Goal: Task Accomplishment & Management: Use online tool/utility

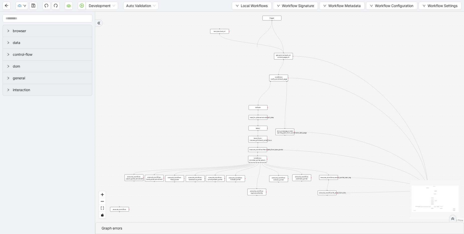
drag, startPoint x: 272, startPoint y: 21, endPoint x: 234, endPoint y: 108, distance: 95.0
click at [243, 90] on div "trigger execute_workflow:carelon_portal_user_reg execute_workflow:fetch_data_fr…" at bounding box center [279, 117] width 369 height 210
drag, startPoint x: 272, startPoint y: 20, endPoint x: 156, endPoint y: 174, distance: 192.9
click at [156, 174] on div "trigger execute_workflow:carelon_portal_user_reg execute_workflow:fetch_data_fr…" at bounding box center [279, 117] width 369 height 210
click at [285, 42] on div "trigger execute_workflow:carelon_portal_user_reg execute_workflow:fetch_data_fr…" at bounding box center [279, 117] width 369 height 210
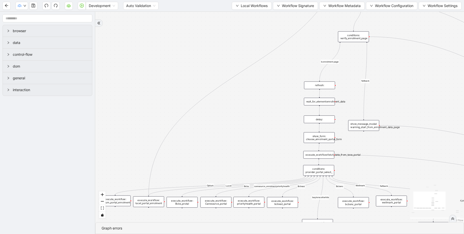
click at [152, 201] on div "execute_workflow: lucet_portal_enrolment" at bounding box center [148, 201] width 31 height 11
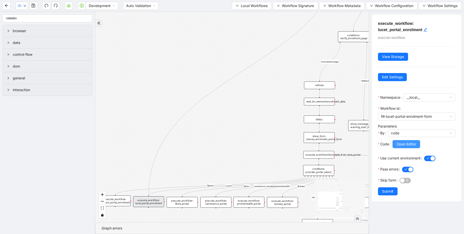
click at [412, 146] on span "Open Editor" at bounding box center [407, 144] width 20 height 6
click at [399, 144] on span "Open Editor" at bounding box center [407, 144] width 20 height 6
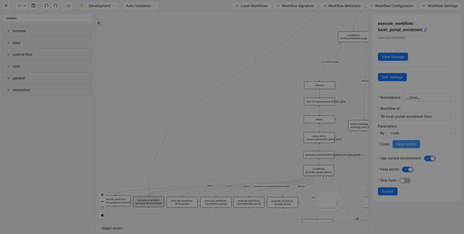
click at [399, 144] on div "**********" at bounding box center [232, 117] width 464 height 234
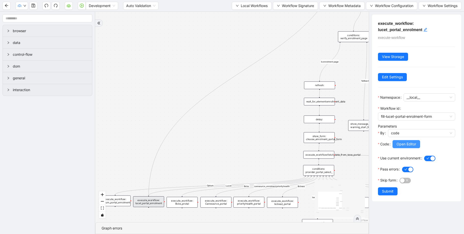
click at [399, 143] on span "Open Editor" at bounding box center [407, 144] width 20 height 6
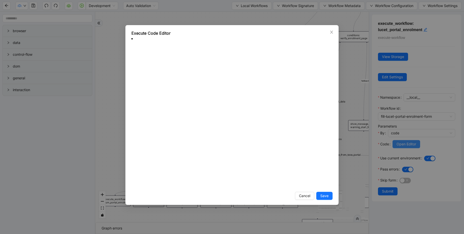
click at [399, 143] on div "**********" at bounding box center [232, 117] width 464 height 234
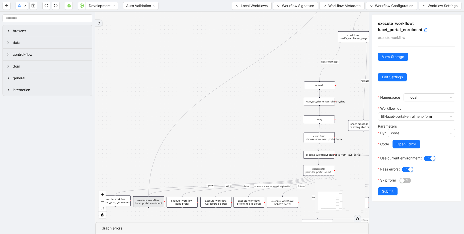
click at [239, 48] on div "fallback Is enrolment page fallback Optum Lucet Bcbs caresource_enrolment Bcbsa…" at bounding box center [232, 117] width 274 height 210
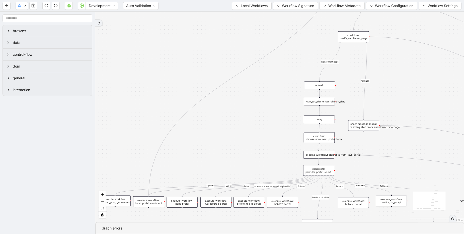
click at [149, 200] on div "execute_workflow: lucet_portal_enrolment" at bounding box center [148, 201] width 31 height 11
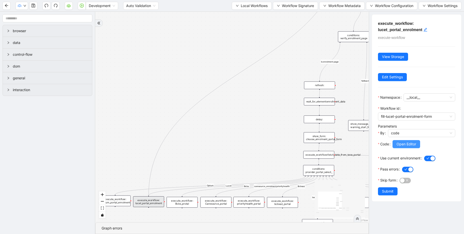
click at [404, 145] on span "Open Editor" at bounding box center [407, 144] width 20 height 6
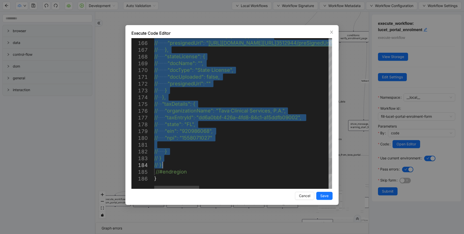
drag, startPoint x: 154, startPoint y: 99, endPoint x: 172, endPoint y: 165, distance: 68.3
type textarea "**********"
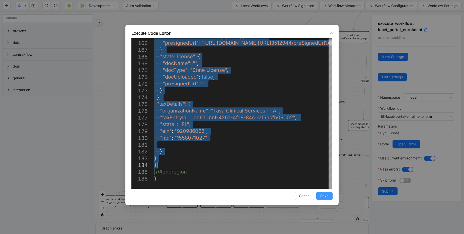
click at [324, 195] on span "Save" at bounding box center [325, 196] width 8 height 6
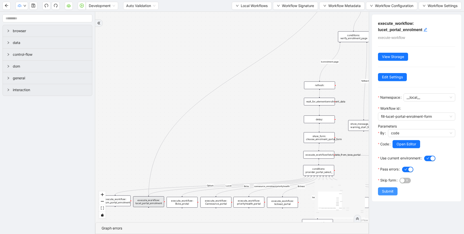
click at [388, 190] on span "Submit" at bounding box center [388, 192] width 12 height 6
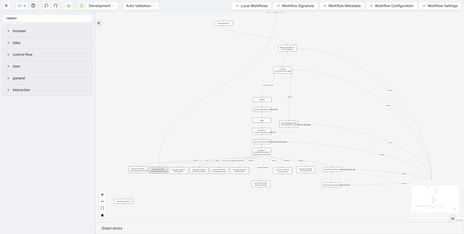
click at [155, 170] on div "execute_workflow: lucet_portal_enrolment" at bounding box center [158, 170] width 19 height 7
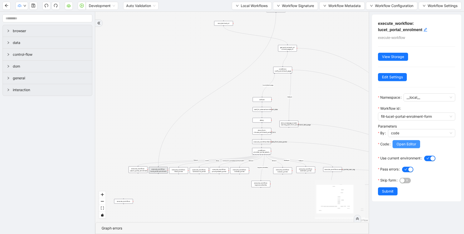
click at [413, 147] on button "Open Editor" at bounding box center [407, 144] width 28 height 8
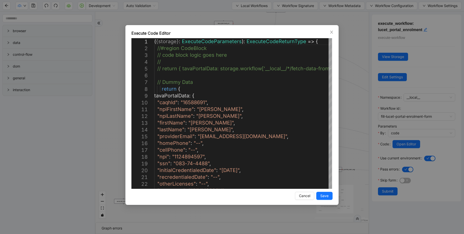
click at [348, 99] on div "Execute Code Editor 1 2 3 4 5 6 7 8 9 10 11 12 13 14 15 16 17 18 19 20 21 22 23…" at bounding box center [232, 117] width 464 height 234
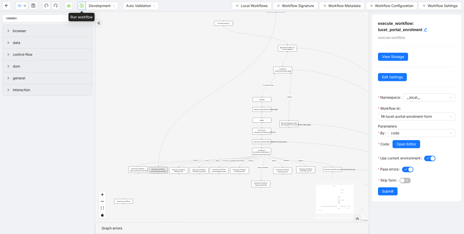
click at [83, 6] on icon "play-circle" at bounding box center [82, 6] width 4 height 4
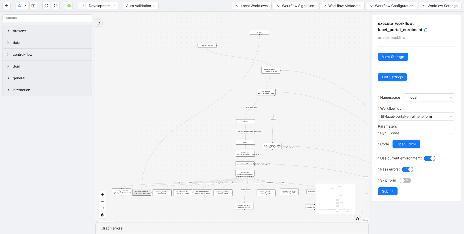
drag, startPoint x: 213, startPoint y: 60, endPoint x: 185, endPoint y: 98, distance: 47.4
click at [185, 98] on div "fallback Is enrolment page fallback Optum Lucet Bcbs caresource_enrolment Bcbsa…" at bounding box center [232, 117] width 274 height 210
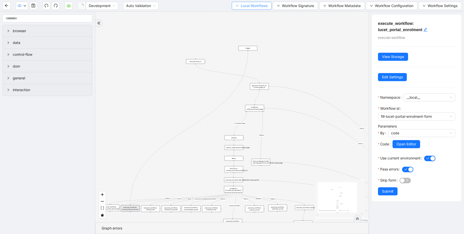
click at [234, 8] on button "Local Workflows" at bounding box center [252, 6] width 40 height 8
click at [238, 16] on span "Select" at bounding box center [249, 16] width 33 height 6
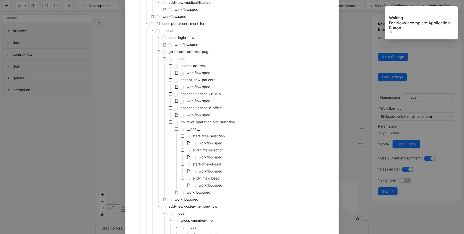
scroll to position [572, 0]
click at [180, 200] on span "workflow.spec" at bounding box center [187, 200] width 24 height 4
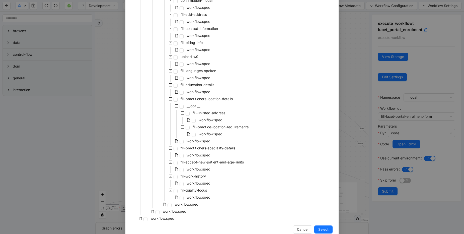
scroll to position [1752, 0]
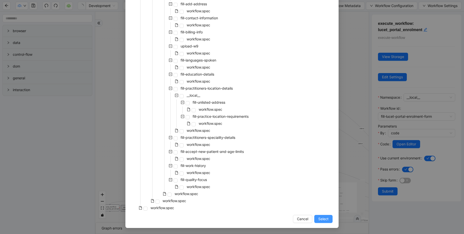
click at [328, 217] on button "Select" at bounding box center [324, 219] width 18 height 8
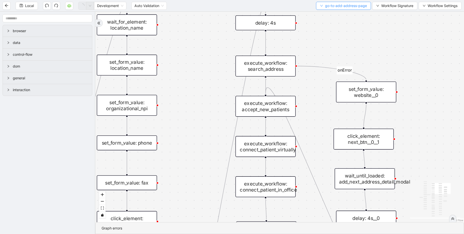
click at [339, 7] on span "go-to-add-address-page" at bounding box center [346, 6] width 42 height 6
click at [331, 13] on span "Select" at bounding box center [342, 16] width 47 height 6
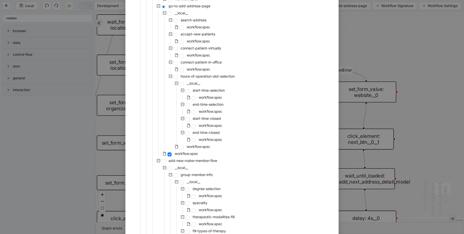
scroll to position [633, 0]
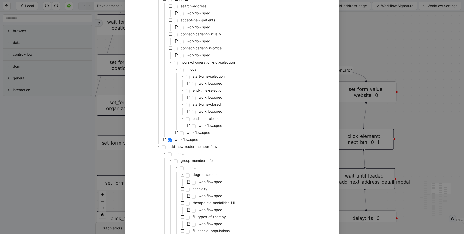
click at [365, 52] on div "Select Local Workflow tava-enrollment-workflow __local__ carelon-portal-user-re…" at bounding box center [232, 117] width 464 height 234
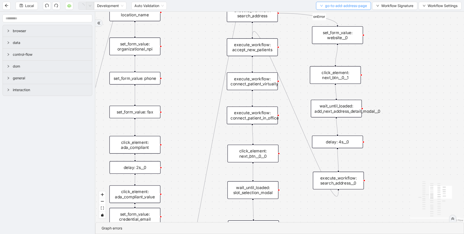
click at [341, 3] on span "go-to-add-address-page" at bounding box center [346, 6] width 42 height 6
click at [338, 7] on span "go-to-add-address-page" at bounding box center [346, 6] width 42 height 6
click at [331, 14] on span "Select" at bounding box center [342, 16] width 47 height 6
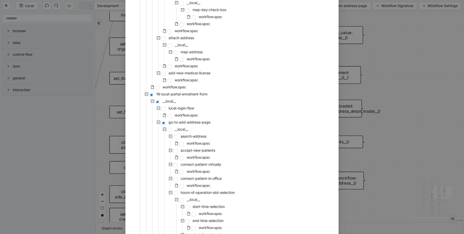
scroll to position [512, 0]
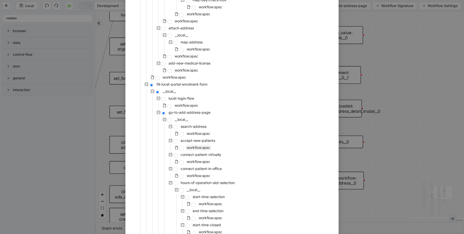
click at [208, 148] on span "workflow.spec" at bounding box center [199, 147] width 24 height 4
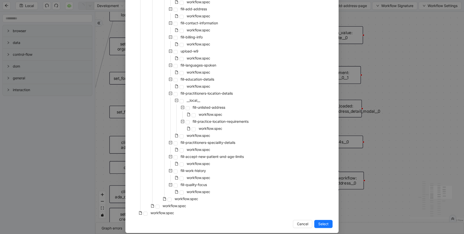
scroll to position [1752, 0]
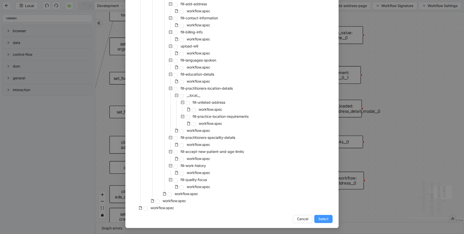
click at [319, 216] on span "Select" at bounding box center [324, 219] width 10 height 6
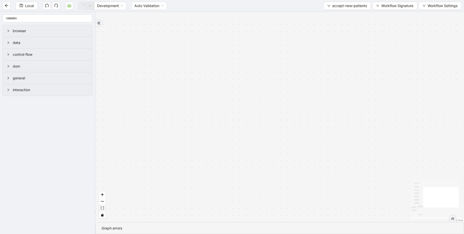
click at [104, 208] on button "fit view" at bounding box center [102, 208] width 7 height 7
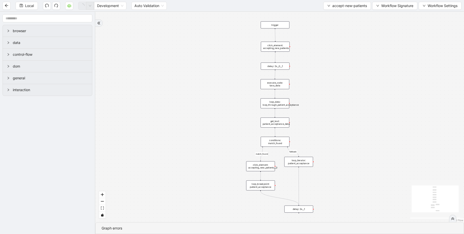
click at [340, 10] on div "Local Development Auto Validation accept-new-patients Workflow Signature Workfl…" at bounding box center [232, 5] width 464 height 11
click at [344, 8] on span "accept-new-patients" at bounding box center [350, 6] width 35 height 6
click at [337, 15] on span "Select" at bounding box center [347, 16] width 40 height 6
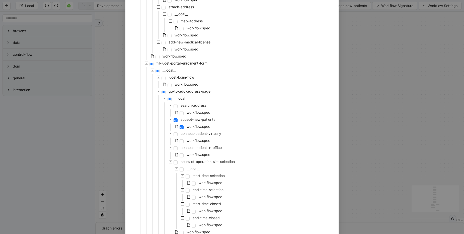
scroll to position [602, 0]
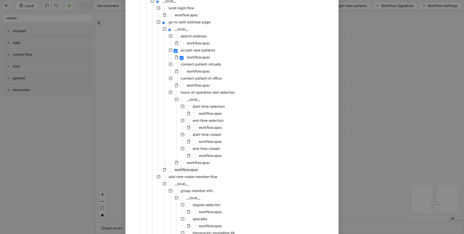
click at [194, 170] on span "workflow.spec" at bounding box center [187, 169] width 24 height 4
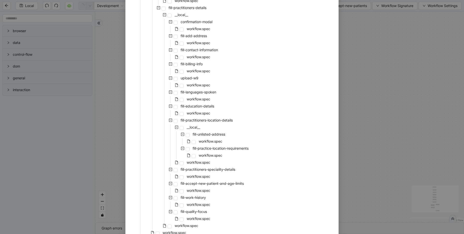
scroll to position [1752, 0]
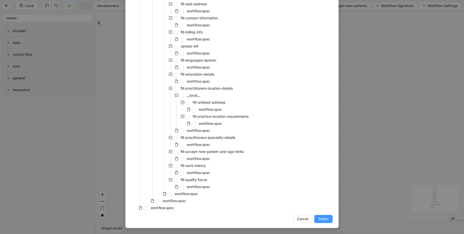
click at [322, 218] on span "Select" at bounding box center [324, 219] width 10 height 6
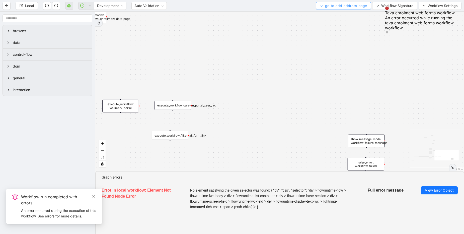
click at [328, 7] on span "go-to-add-address-page" at bounding box center [346, 6] width 42 height 6
click at [326, 16] on span "Select" at bounding box center [342, 16] width 47 height 6
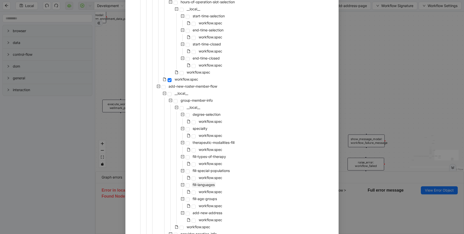
scroll to position [663, 0]
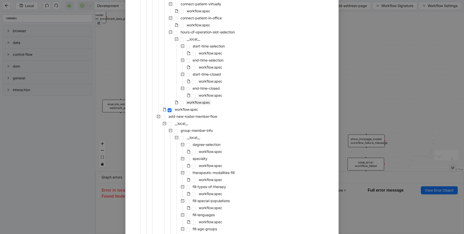
click at [204, 102] on span "workflow.spec" at bounding box center [199, 102] width 24 height 4
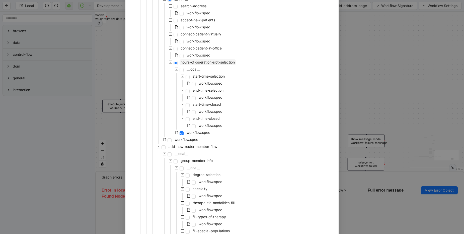
scroll to position [542, 0]
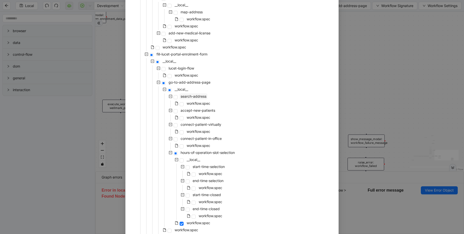
click at [198, 99] on span "search-address" at bounding box center [194, 96] width 28 height 6
click at [196, 105] on span "workflow.spec" at bounding box center [199, 103] width 24 height 4
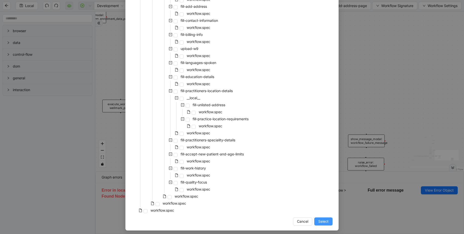
scroll to position [1752, 0]
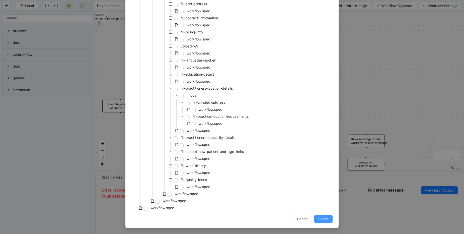
click at [321, 217] on span "Select" at bounding box center [324, 219] width 10 height 6
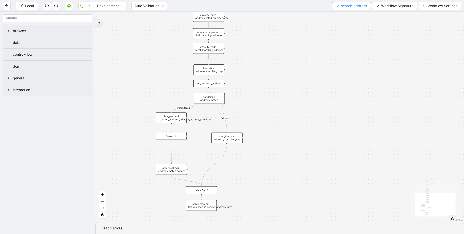
click at [346, 9] on button "search-address" at bounding box center [351, 6] width 39 height 8
click at [340, 16] on span "Select" at bounding box center [350, 16] width 31 height 6
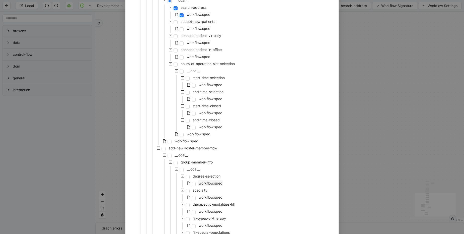
scroll to position [633, 0]
click at [180, 141] on span "workflow.spec" at bounding box center [187, 139] width 24 height 4
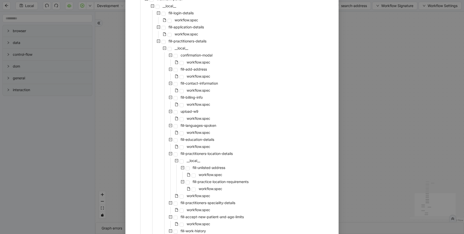
scroll to position [1752, 0]
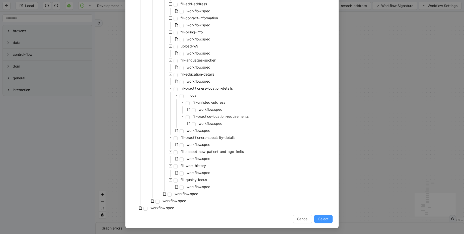
click at [319, 219] on span "Select" at bounding box center [324, 219] width 10 height 6
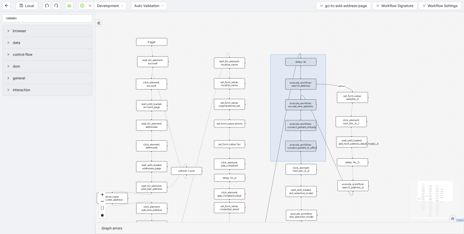
drag, startPoint x: 271, startPoint y: 54, endPoint x: 326, endPoint y: 161, distance: 120.5
click at [326, 161] on div "onError onError trigger click_element: account wait_for_element: addresses wait…" at bounding box center [279, 117] width 369 height 210
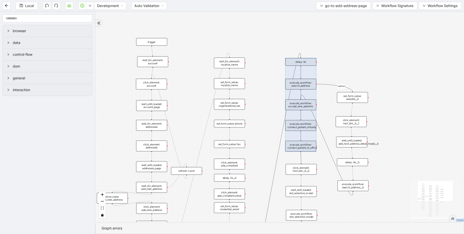
copy body "onError onError trigger click_element: account wait_for_element: addresses wait…"
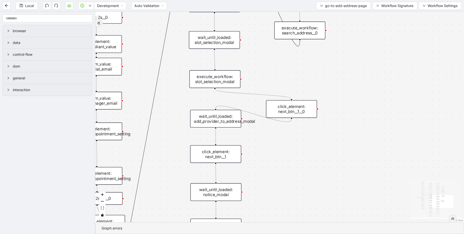
click at [288, 122] on icon "Edge from click_element: next_btn__1__0 to wait_until_loaded: add_provider_to_a…" at bounding box center [254, 114] width 76 height 16
click at [292, 129] on icon "plus-circle" at bounding box center [291, 127] width 9 height 9
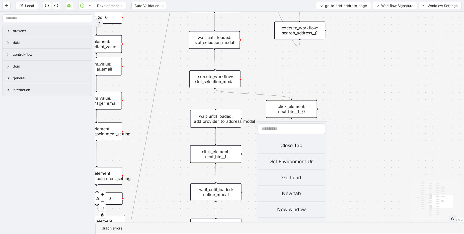
click at [328, 109] on div "onError onError trigger click_element: account wait_for_element: addresses wait…" at bounding box center [279, 117] width 369 height 210
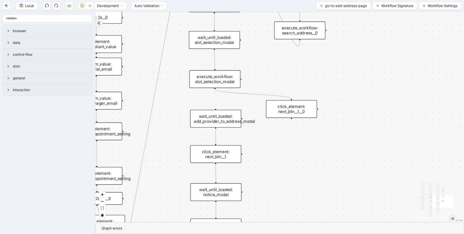
click at [296, 144] on div "onError onError trigger click_element: account wait_for_element: addresses wait…" at bounding box center [279, 117] width 369 height 210
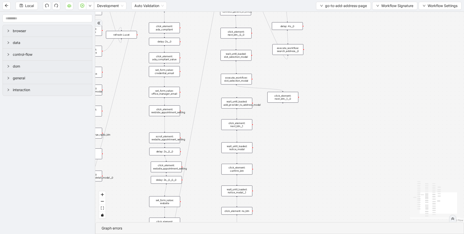
click at [291, 127] on div "onError onError trigger click_element: account wait_for_element: addresses wait…" at bounding box center [279, 117] width 369 height 210
drag, startPoint x: 283, startPoint y: 102, endPoint x: 289, endPoint y: 103, distance: 6.6
click at [286, 103] on div "onError onError trigger click_element: account wait_for_element: addresses wait…" at bounding box center [279, 117] width 369 height 210
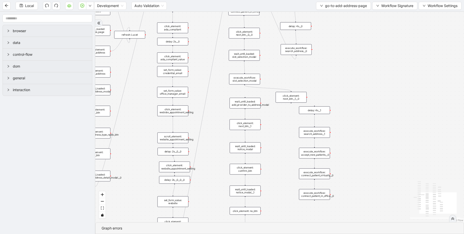
drag, startPoint x: 289, startPoint y: 103, endPoint x: 296, endPoint y: 103, distance: 7.0
click at [296, 103] on div "onError onError trigger click_element: account wait_for_element: addresses wait…" at bounding box center [279, 117] width 369 height 210
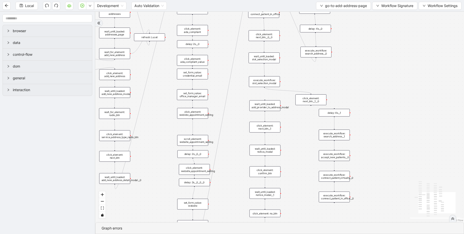
drag, startPoint x: 294, startPoint y: 105, endPoint x: 312, endPoint y: 106, distance: 17.9
click at [312, 106] on div "onError onError trigger click_element: account wait_for_element: addresses wait…" at bounding box center [279, 117] width 369 height 210
drag, startPoint x: 311, startPoint y: 105, endPoint x: 272, endPoint y: 51, distance: 66.9
click at [336, 107] on div "onError onError trigger click_element: account wait_for_element: addresses wait…" at bounding box center [279, 117] width 369 height 210
click at [268, 35] on div "click_element: next_btn__0__0" at bounding box center [264, 35] width 31 height 11
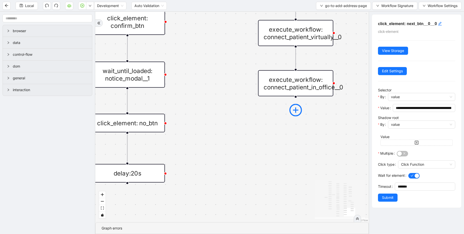
click at [291, 115] on icon "plus-circle" at bounding box center [296, 110] width 13 height 13
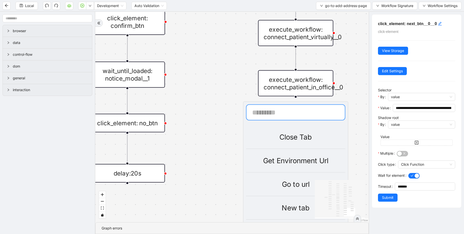
type input "**********"
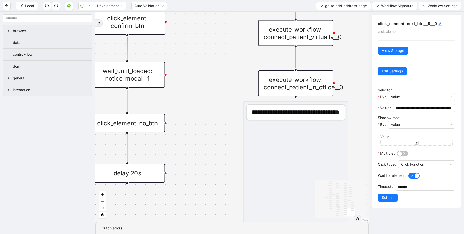
click at [231, 110] on div "onError onError trigger click_element: account wait_for_element: addresses wait…" at bounding box center [232, 117] width 274 height 210
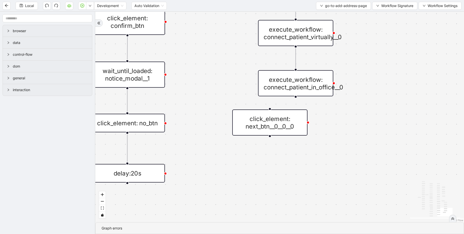
click at [297, 97] on div at bounding box center [295, 96] width 3 height 3
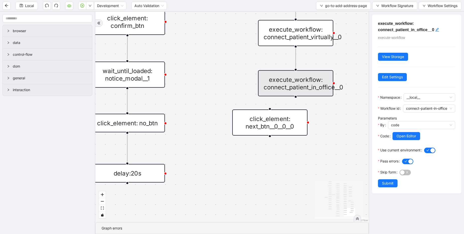
click at [232, 64] on div "onError onError trigger click_element: account wait_for_element: addresses wait…" at bounding box center [232, 117] width 274 height 210
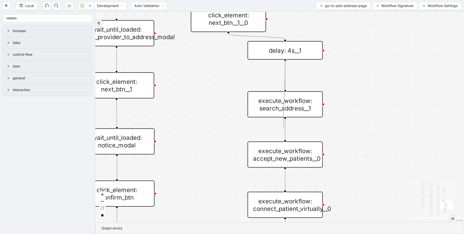
drag, startPoint x: 285, startPoint y: 59, endPoint x: 292, endPoint y: 104, distance: 45.7
drag, startPoint x: 292, startPoint y: 104, endPoint x: 360, endPoint y: 85, distance: 70.6
click at [323, 91] on div "execute_workflow: search_address__1" at bounding box center [285, 104] width 75 height 26
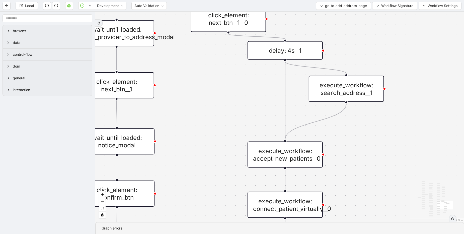
drag, startPoint x: 284, startPoint y: 60, endPoint x: 285, endPoint y: 138, distance: 78.3
click at [330, 88] on div "execute_workflow: search_address__1" at bounding box center [346, 89] width 75 height 26
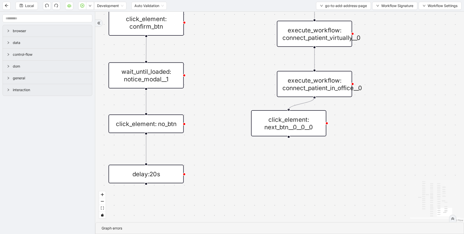
drag, startPoint x: 314, startPoint y: 96, endPoint x: 287, endPoint y: 108, distance: 29.1
click at [287, 108] on div "onError onError trigger click_element: account wait_for_element: addresses wait…" at bounding box center [279, 117] width 369 height 210
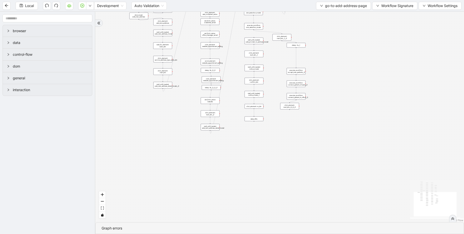
click at [280, 39] on div "click_element: next_btn__1__0" at bounding box center [282, 37] width 19 height 7
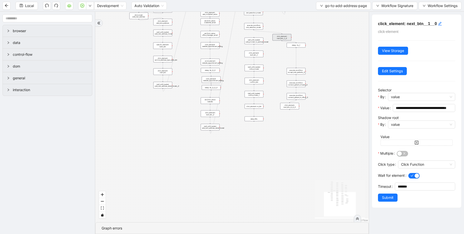
click at [294, 118] on div "onError onError trigger click_element: account wait_for_element: addresses wait…" at bounding box center [232, 117] width 274 height 210
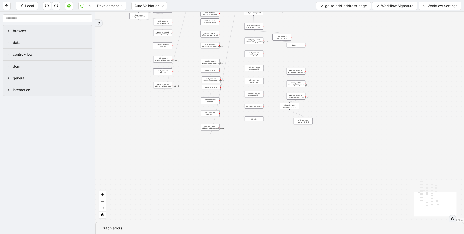
drag, startPoint x: 289, startPoint y: 109, endPoint x: 280, endPoint y: 127, distance: 19.7
click at [302, 117] on div "onError onError trigger click_element: account wait_for_element: addresses wait…" at bounding box center [279, 117] width 369 height 210
click at [280, 127] on div "onError onError trigger click_element: account wait_for_element: addresses wait…" at bounding box center [279, 117] width 369 height 210
click at [301, 122] on div "click_element: next_btn__1__0__0" at bounding box center [303, 121] width 19 height 7
click at [301, 122] on div "onError onError trigger click_element: account wait_for_element: addresses wait…" at bounding box center [279, 117] width 369 height 210
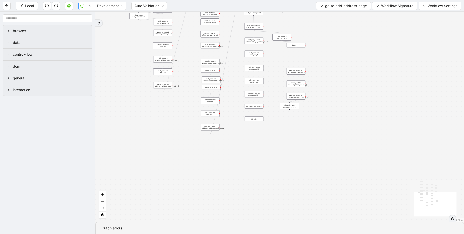
click at [84, 7] on icon "play-circle" at bounding box center [82, 6] width 4 height 4
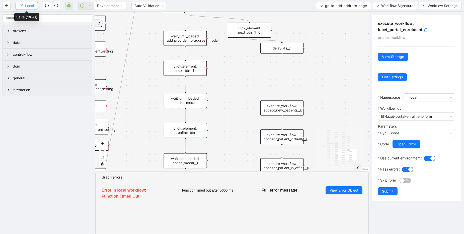
click at [31, 7] on span "Local" at bounding box center [29, 6] width 9 height 6
